Goal: Information Seeking & Learning: Understand process/instructions

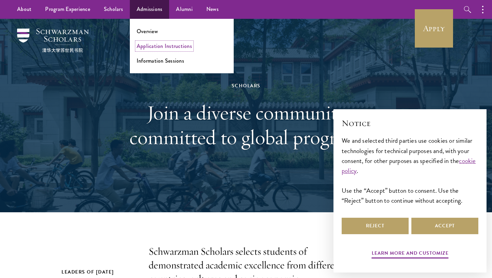
click at [157, 49] on link "Application Instructions" at bounding box center [164, 46] width 55 height 8
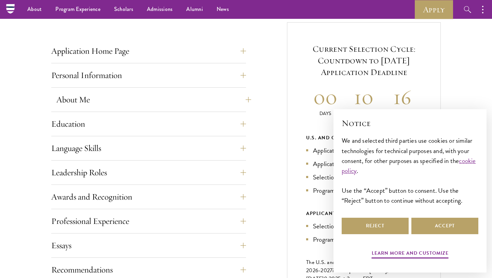
scroll to position [246, 0]
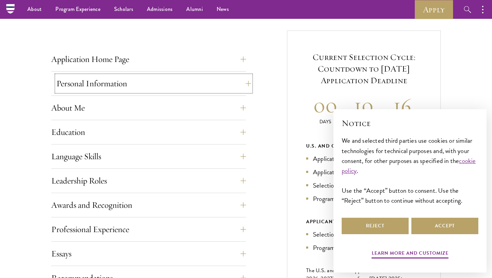
click at [128, 88] on button "Personal Information" at bounding box center [153, 83] width 195 height 16
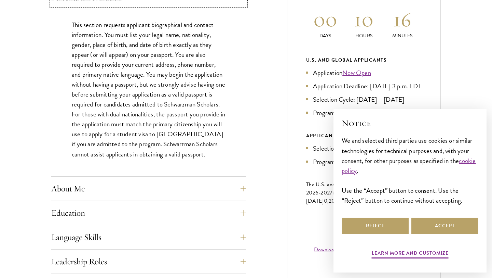
scroll to position [360, 0]
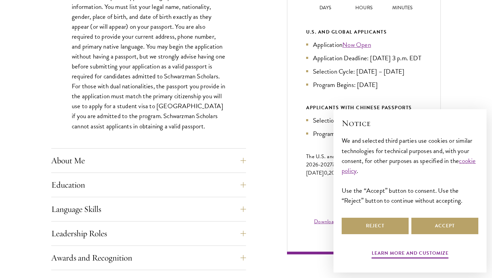
click at [110, 176] on div "Application Home Page The online application form must be completed in English.…" at bounding box center [148, 212] width 195 height 551
click at [106, 165] on button "About Me" at bounding box center [153, 160] width 195 height 16
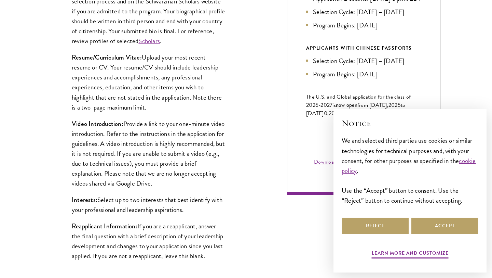
scroll to position [421, 0]
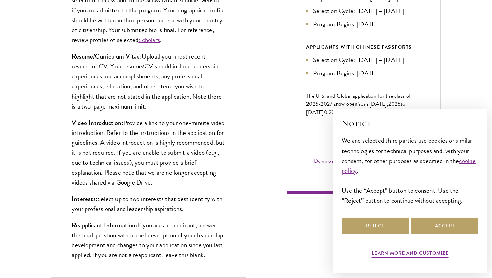
drag, startPoint x: 160, startPoint y: 110, endPoint x: 68, endPoint y: 58, distance: 106.0
click at [68, 58] on div "Biographical Profile: Provide a biographical profile of up to 100 words summari…" at bounding box center [148, 111] width 195 height 332
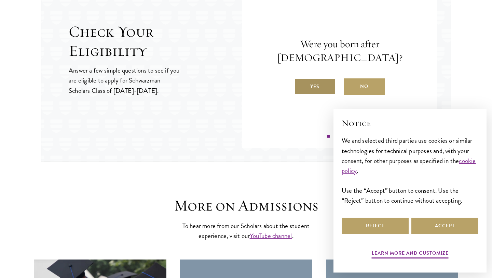
scroll to position [1104, 0]
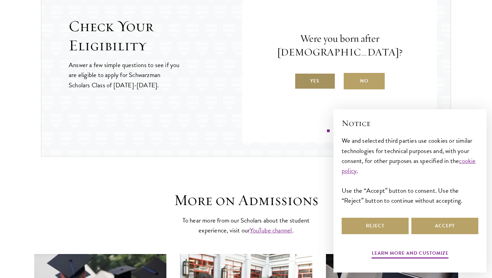
click at [324, 76] on label "Yes" at bounding box center [315, 81] width 41 height 16
click at [301, 76] on input "Yes" at bounding box center [298, 77] width 6 height 6
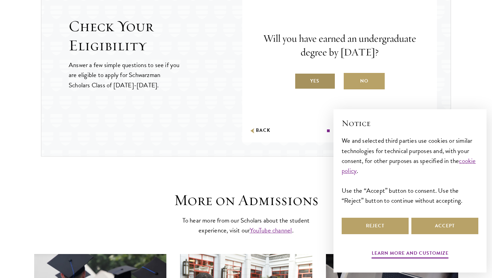
click at [323, 86] on label "Yes" at bounding box center [315, 81] width 41 height 16
click at [301, 80] on input "Yes" at bounding box center [298, 77] width 6 height 6
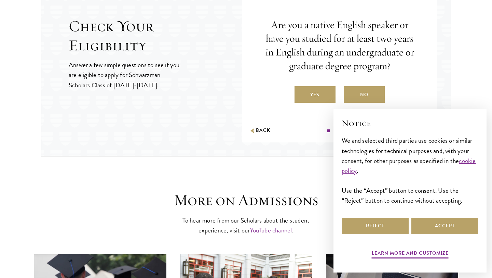
click at [325, 96] on label "Yes" at bounding box center [315, 94] width 41 height 16
click at [301, 93] on input "Yes" at bounding box center [298, 90] width 6 height 6
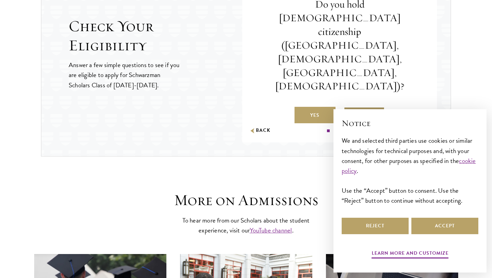
click at [369, 107] on label "No" at bounding box center [364, 115] width 41 height 16
click at [350, 108] on input "No" at bounding box center [347, 111] width 6 height 6
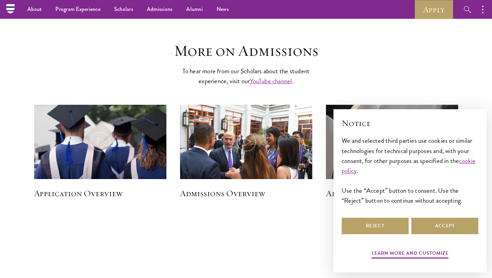
scroll to position [1253, 0]
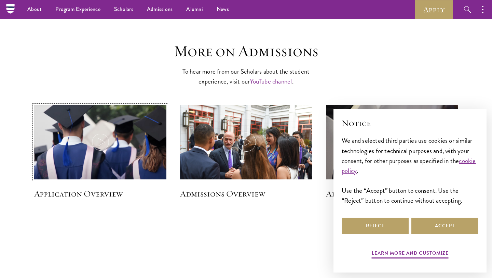
click at [129, 140] on img at bounding box center [100, 143] width 141 height 81
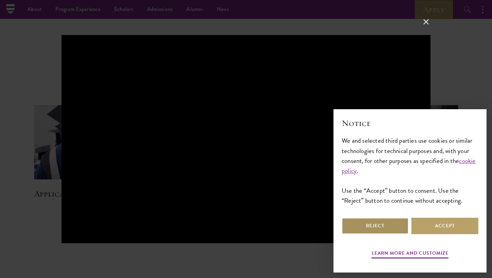
click at [381, 225] on button "Reject" at bounding box center [375, 226] width 67 height 16
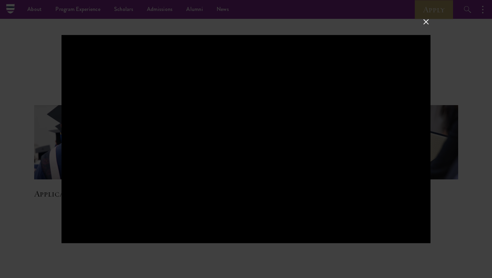
click at [471, 135] on div at bounding box center [246, 139] width 492 height 278
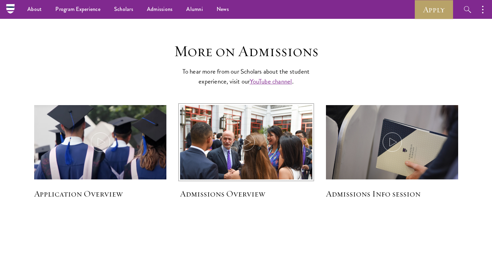
click at [231, 161] on img at bounding box center [246, 149] width 141 height 94
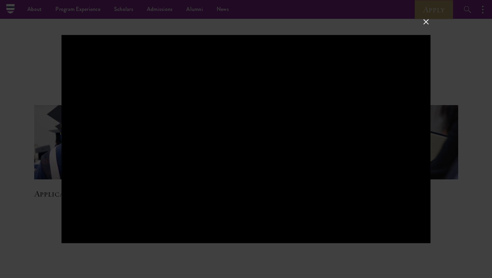
click at [424, 27] on div at bounding box center [246, 139] width 492 height 278
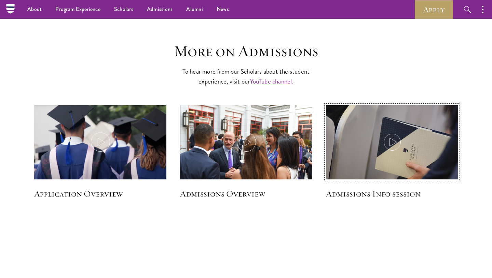
click at [379, 140] on img at bounding box center [392, 149] width 141 height 94
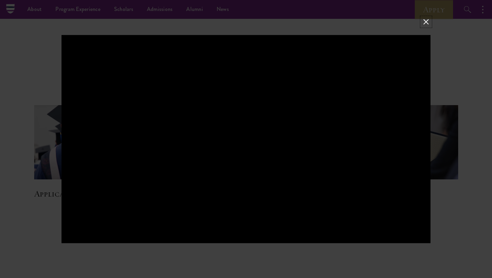
click at [427, 21] on button at bounding box center [426, 21] width 9 height 9
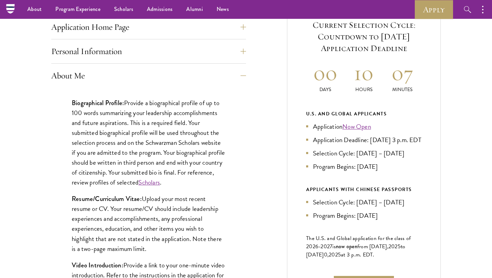
scroll to position [0, 0]
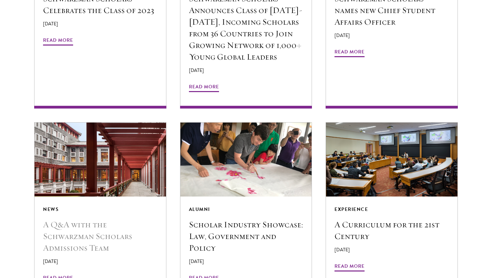
scroll to position [1272, 0]
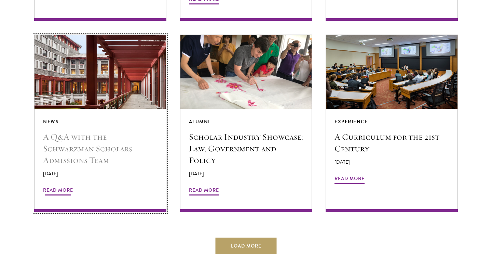
click at [98, 131] on h5 "A Q&A with the Schwarzman Scholars Admissions Team" at bounding box center [100, 148] width 115 height 35
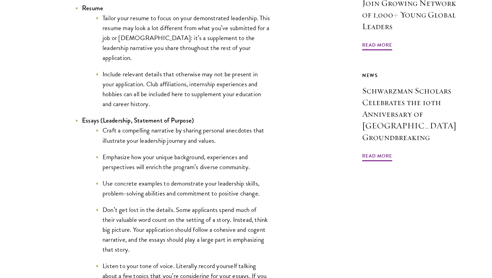
scroll to position [651, 0]
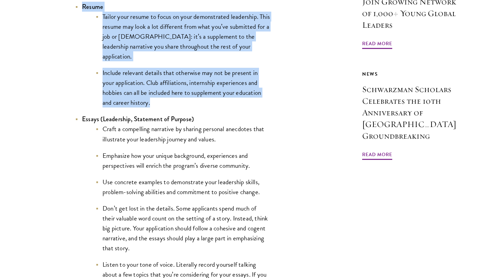
drag, startPoint x: 82, startPoint y: 17, endPoint x: 159, endPoint y: 106, distance: 117.3
click at [159, 106] on li "Resume Tailor your resume to focus on your demonstrated leadership. This resume…" at bounding box center [172, 55] width 195 height 106
copy li "Resume Tailor your resume to focus on your demonstrated leadership. This resume…"
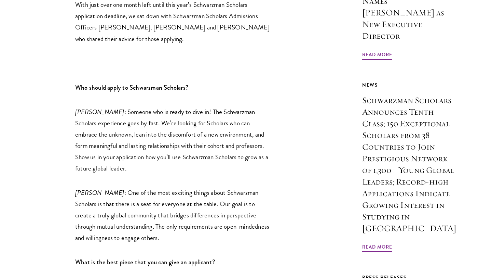
scroll to position [378, 0]
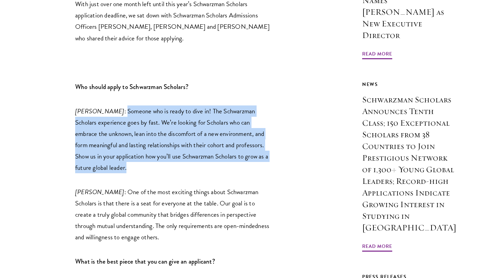
drag, startPoint x: 130, startPoint y: 169, endPoint x: 93, endPoint y: 112, distance: 67.5
click at [94, 112] on p "[PERSON_NAME] : Someone who is ready to dive in! The Schwarzman Scholars experi…" at bounding box center [172, 139] width 195 height 68
copy p "Someone who is ready to dive in! The Schwarzman Scholars experience goes by fas…"
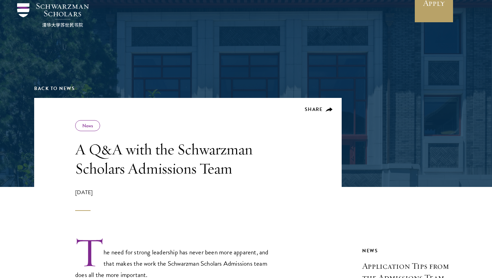
scroll to position [0, 0]
